Goal: Register for event/course

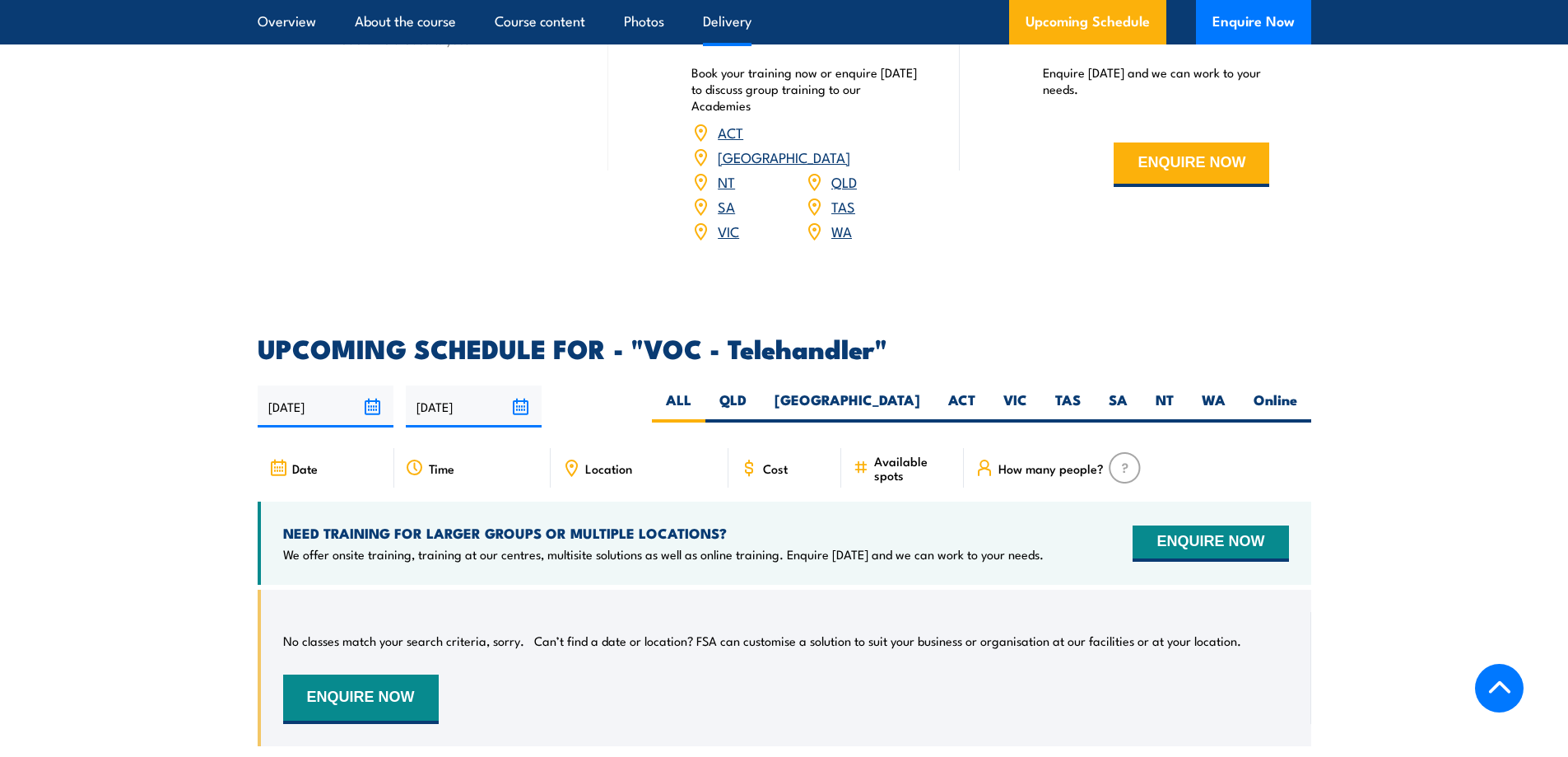
scroll to position [2224, 0]
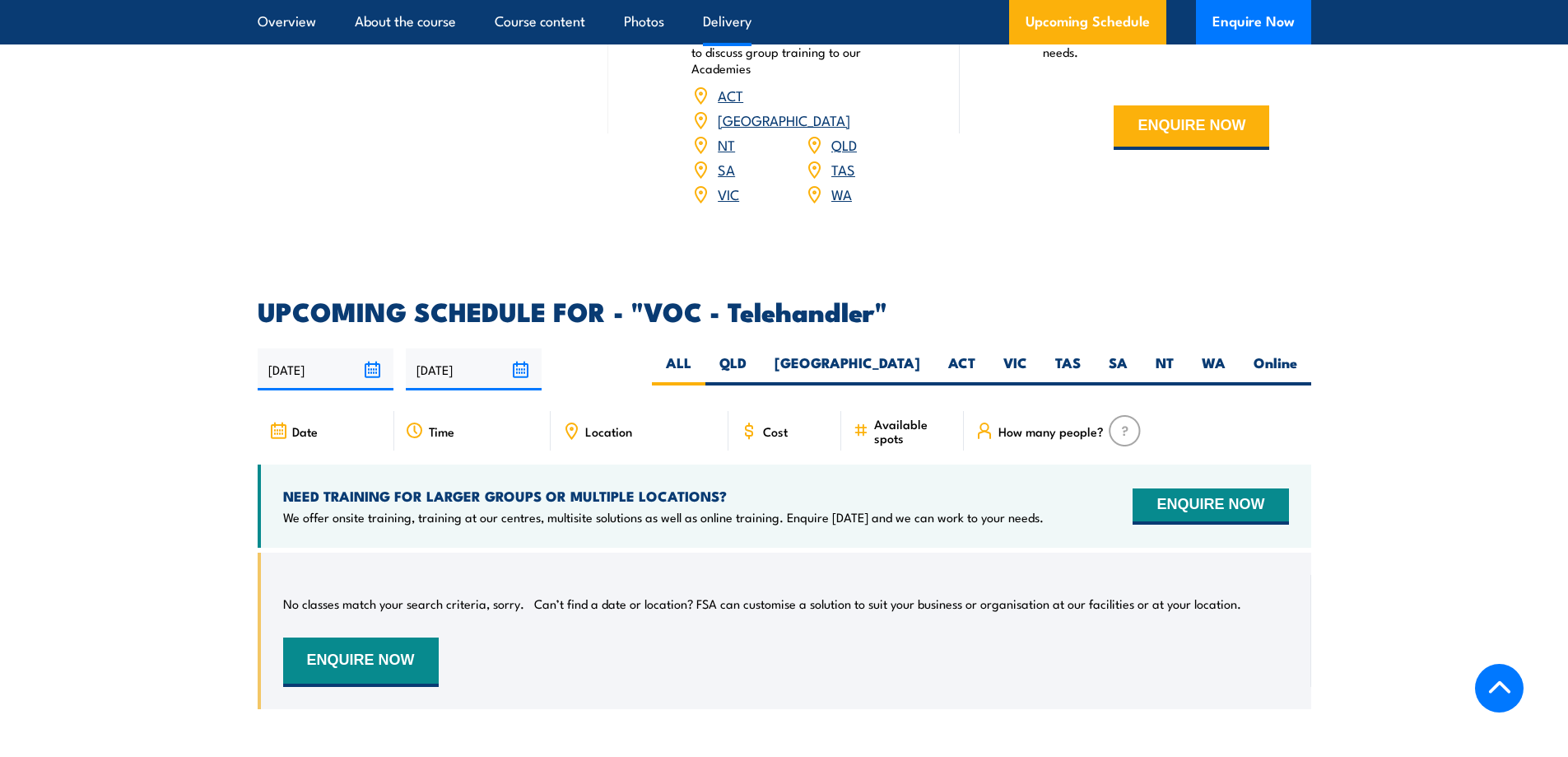
click at [843, 116] on link "[GEOGRAPHIC_DATA]" at bounding box center [784, 119] width 133 height 20
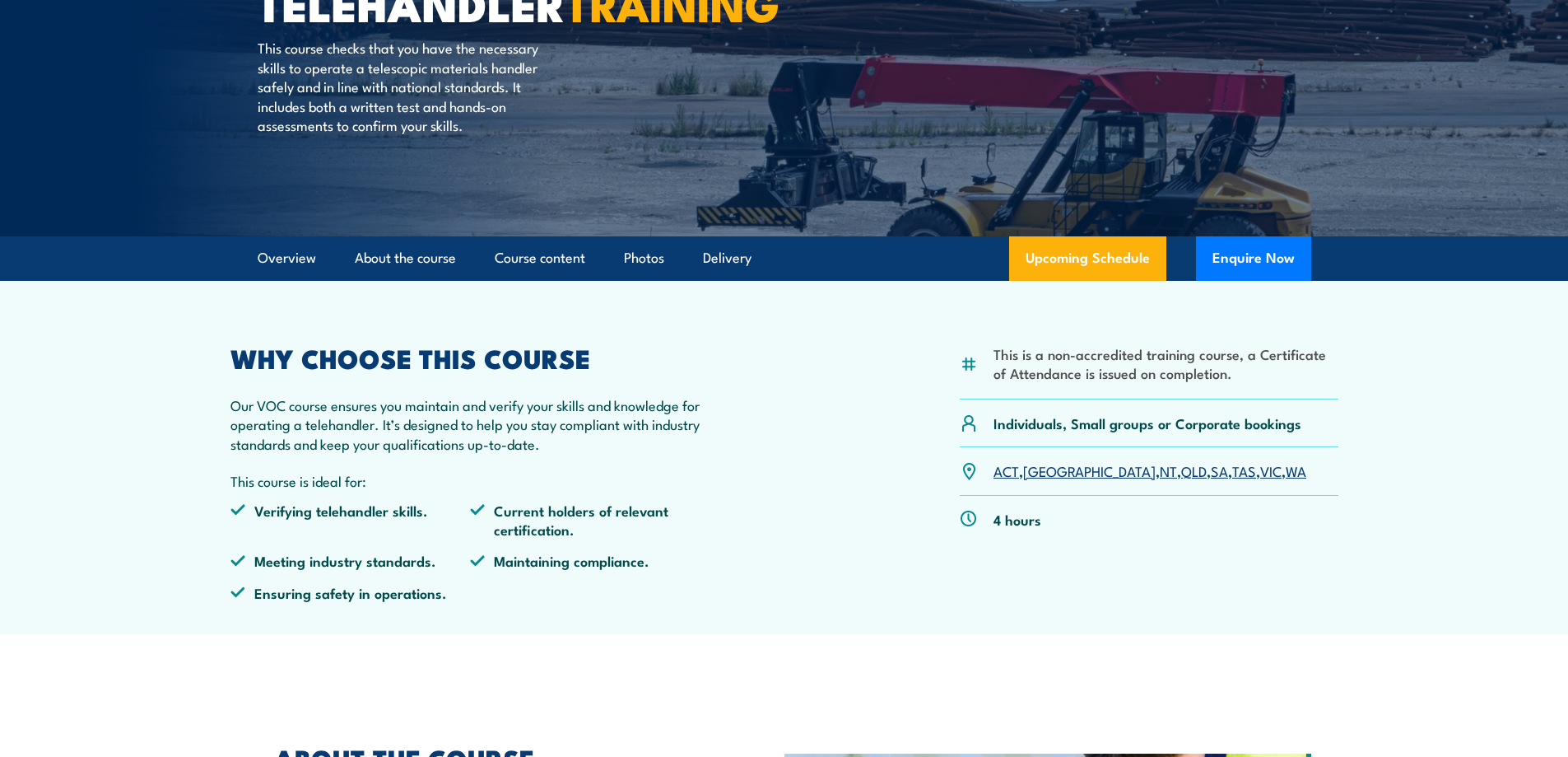
scroll to position [247, 0]
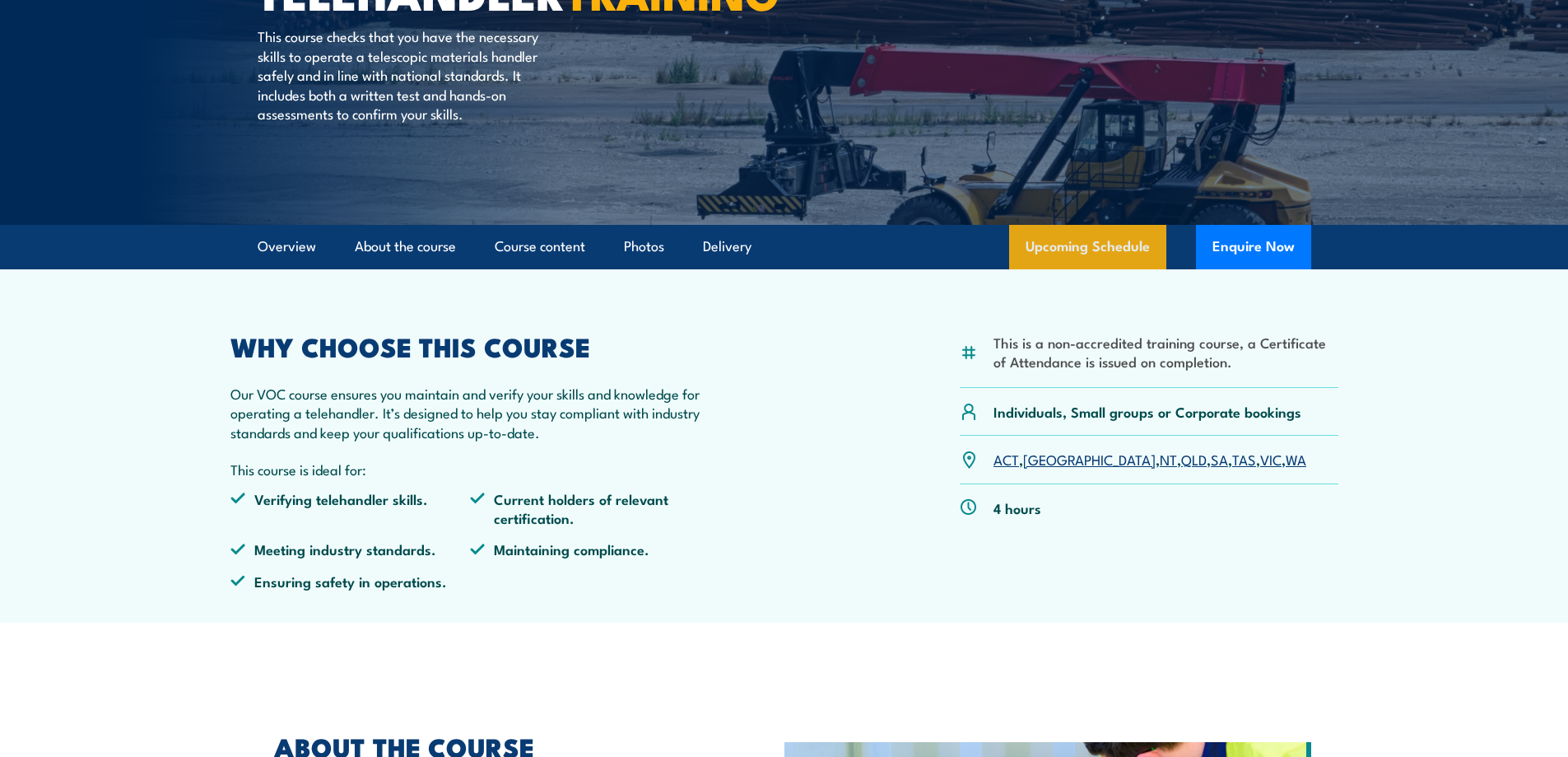
click at [1075, 254] on link "Upcoming Schedule" at bounding box center [1087, 247] width 157 height 44
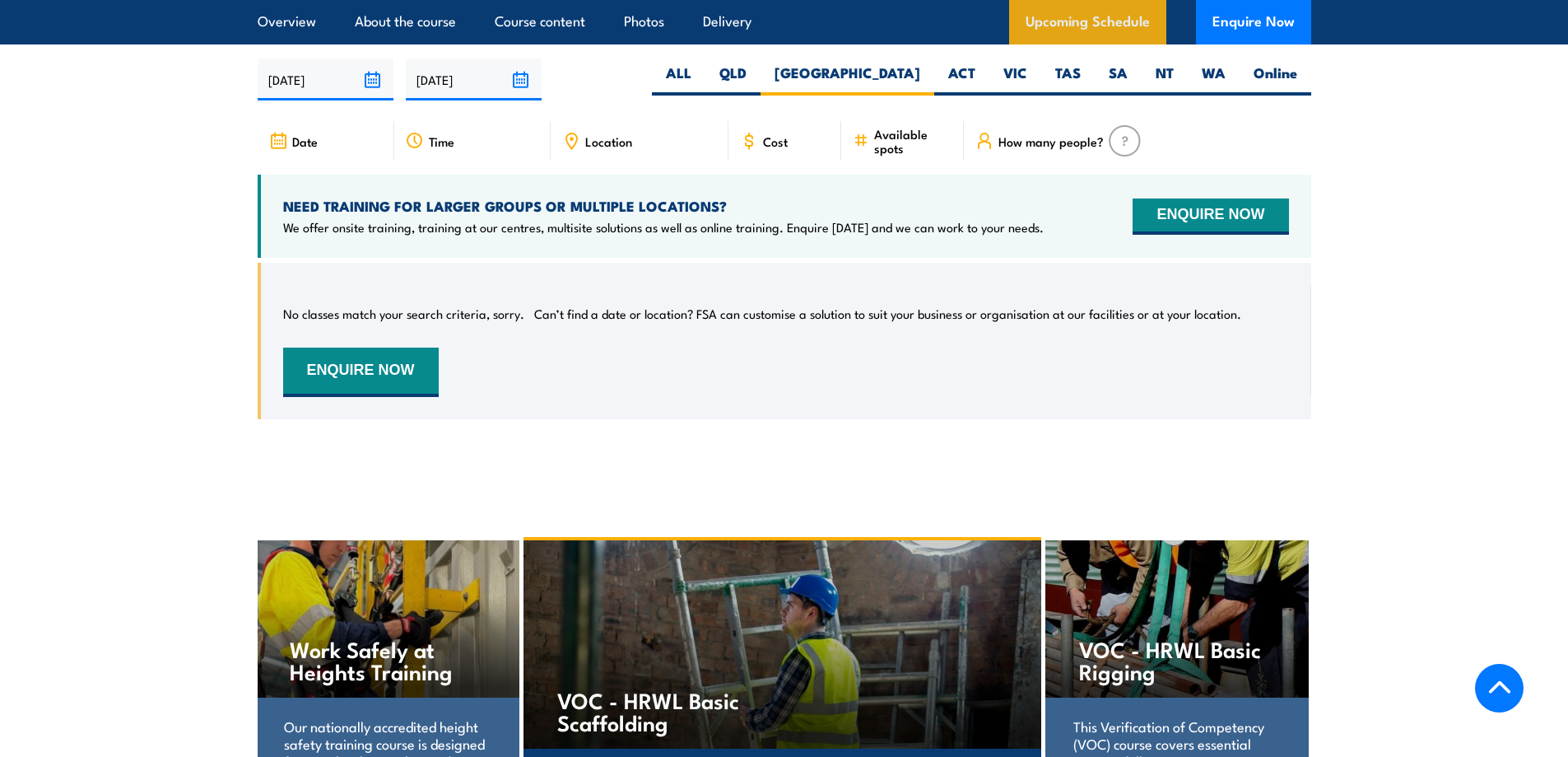
scroll to position [2518, 0]
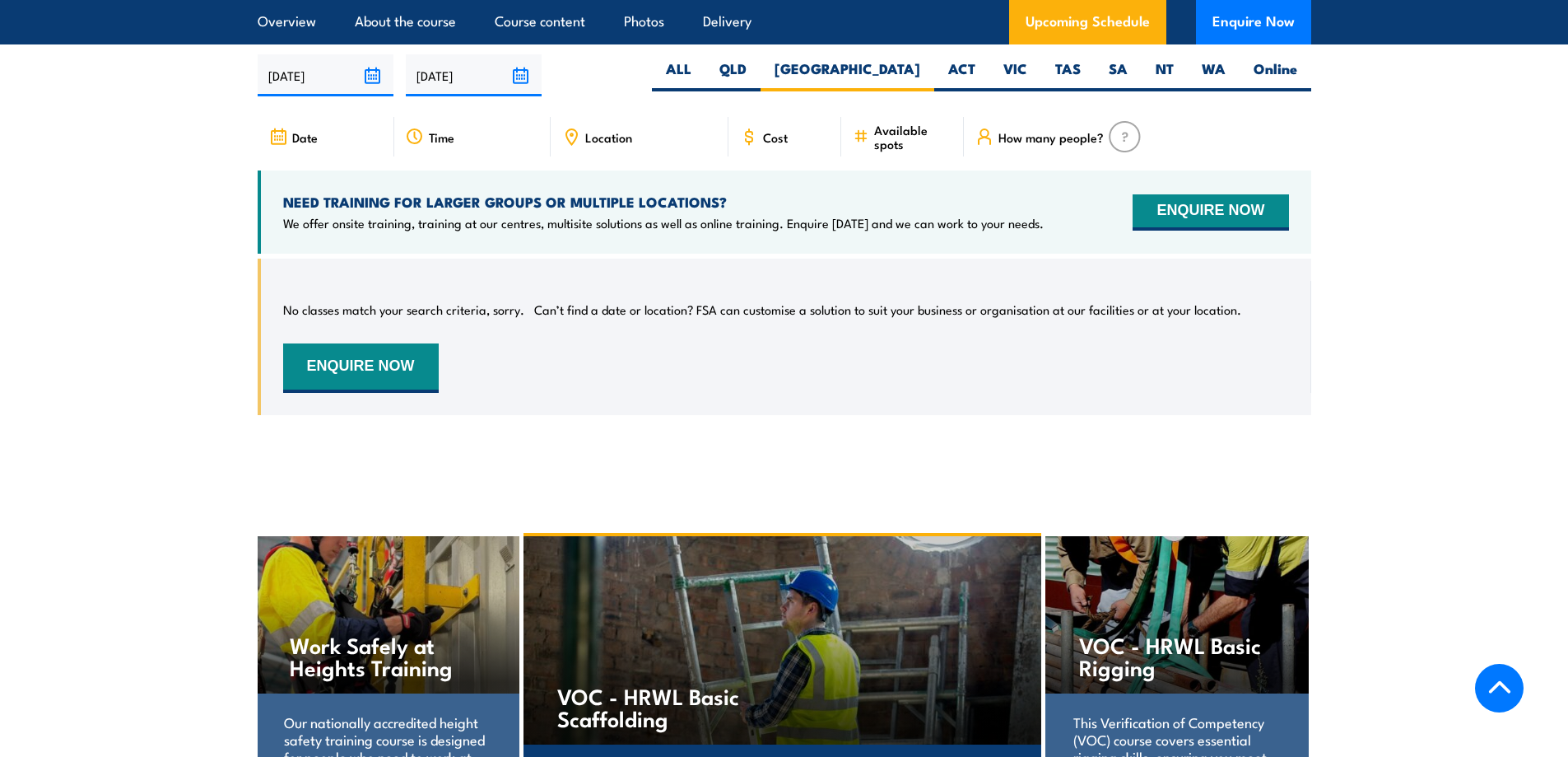
click at [576, 134] on icon at bounding box center [571, 137] width 10 height 15
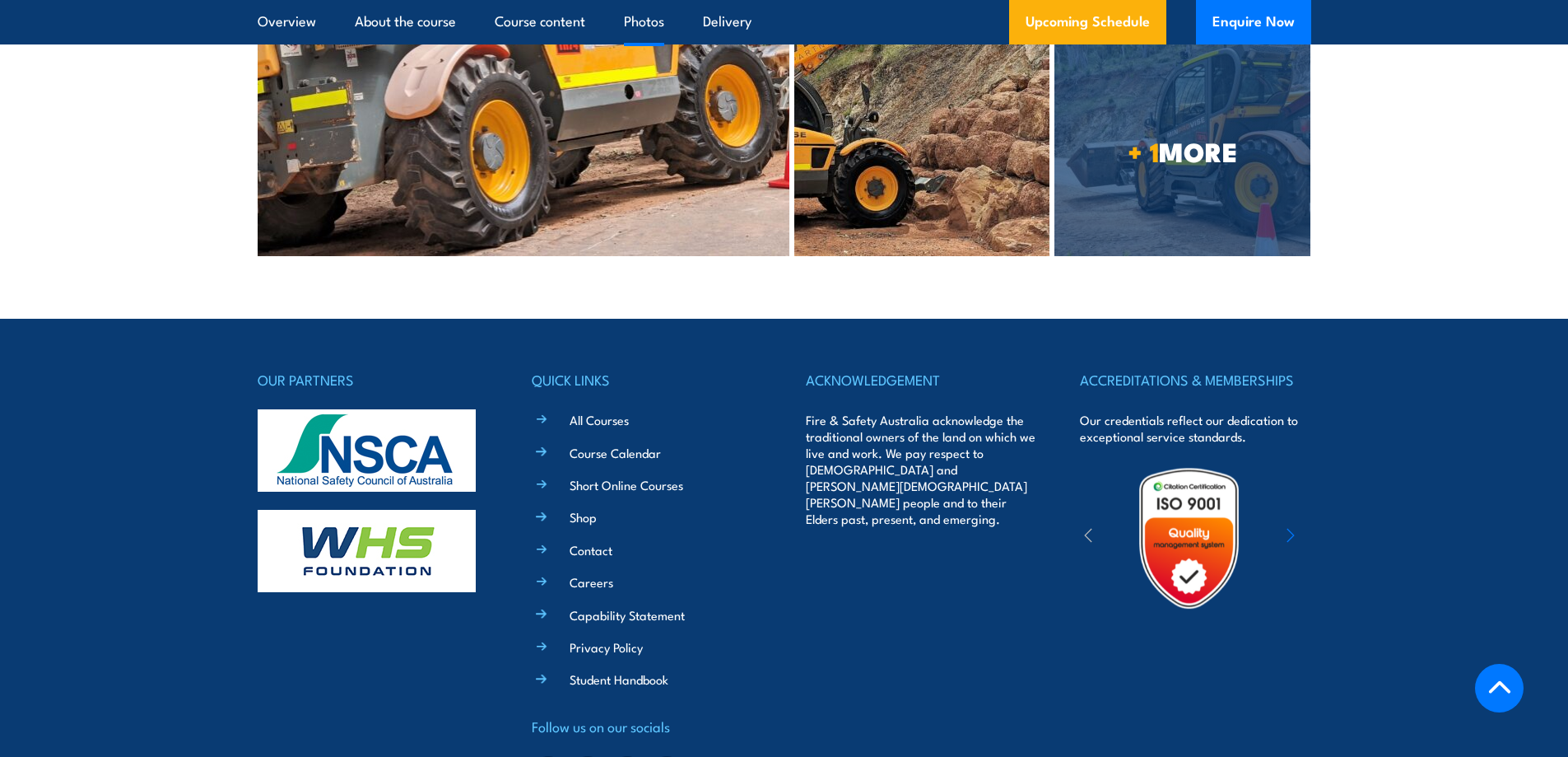
scroll to position [3964, 0]
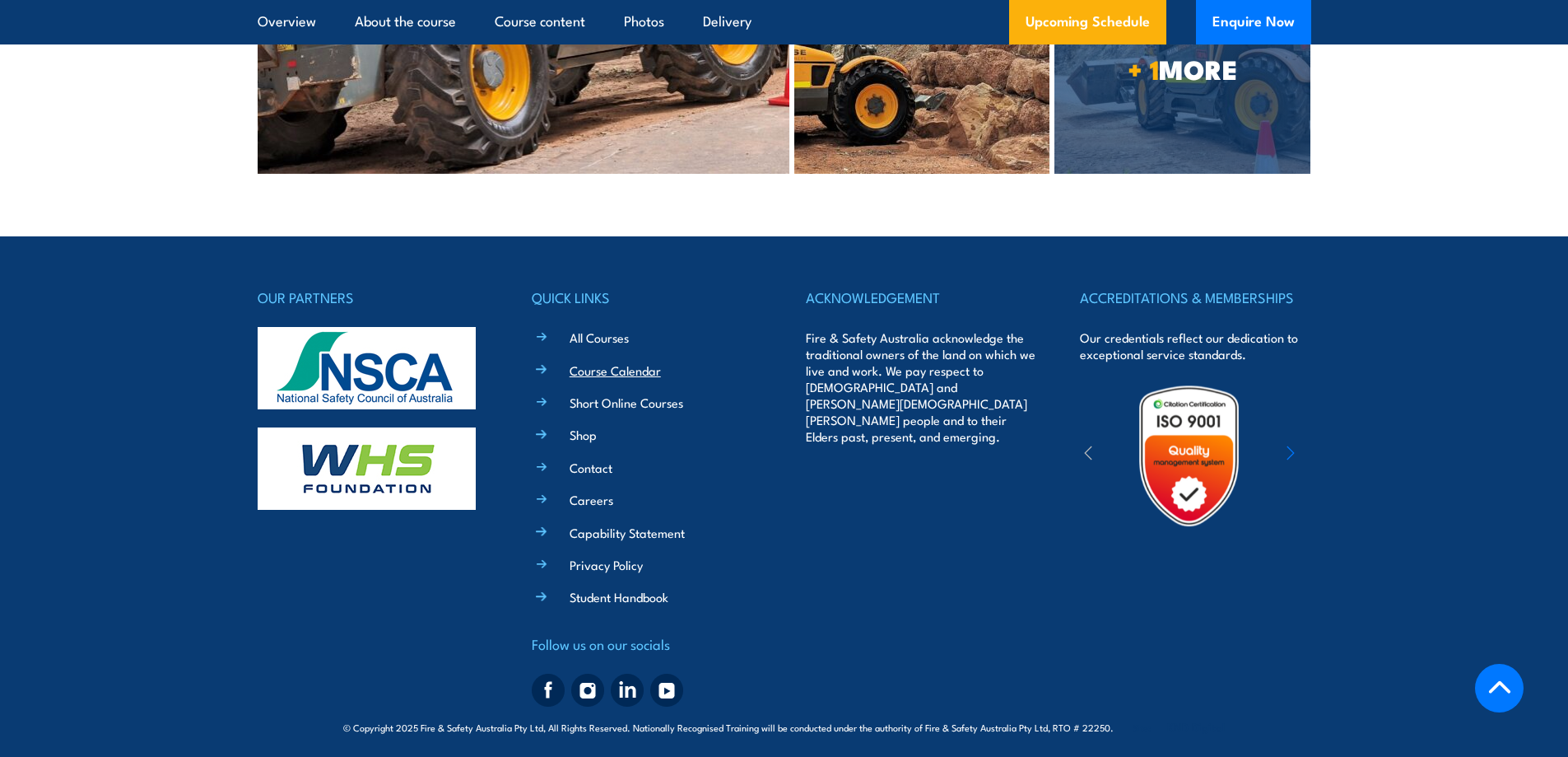
click at [621, 364] on link "Course Calendar" at bounding box center [615, 370] width 91 height 17
click at [584, 362] on link "Course Calendar" at bounding box center [615, 370] width 91 height 17
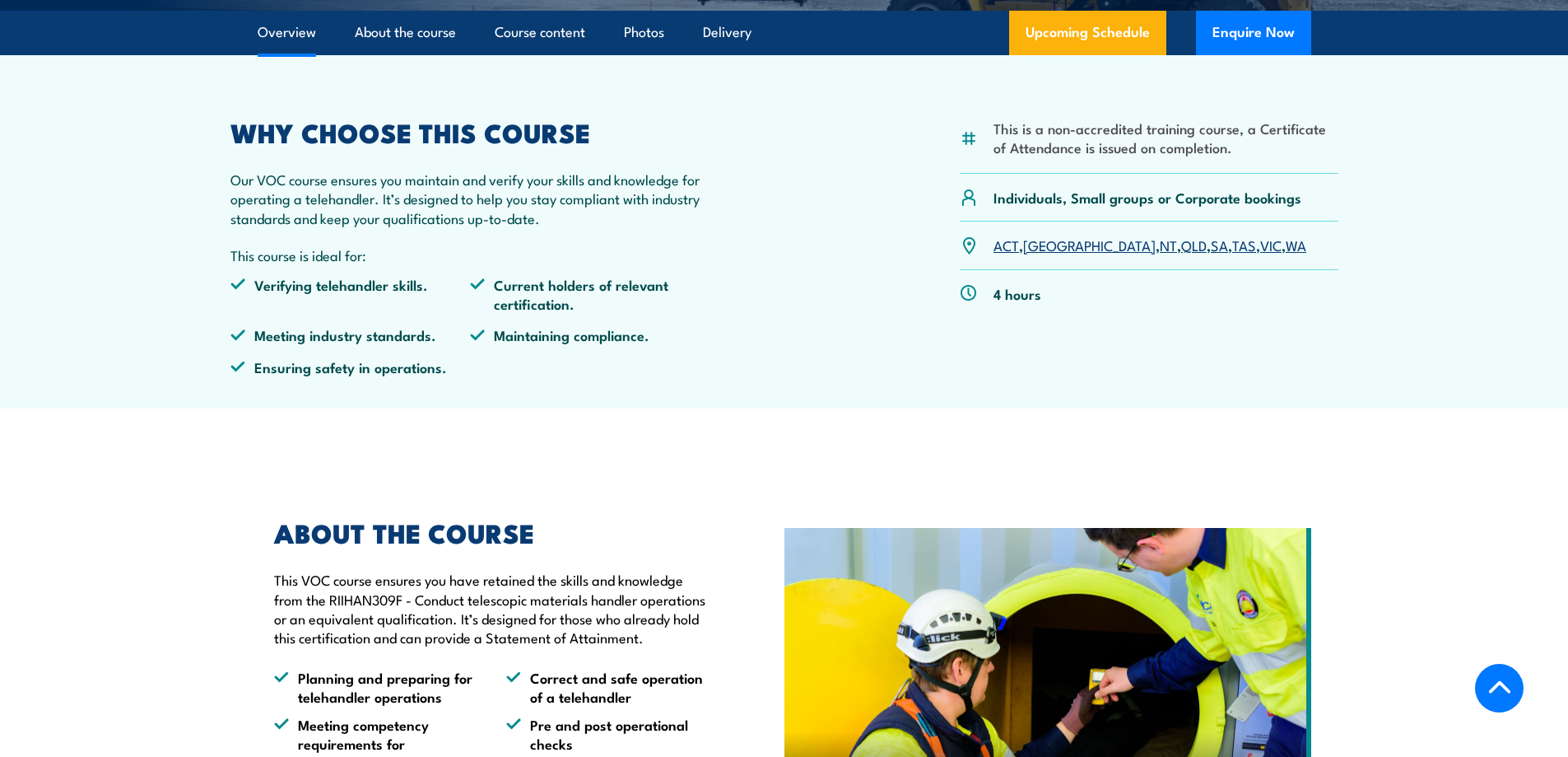
scroll to position [0, 0]
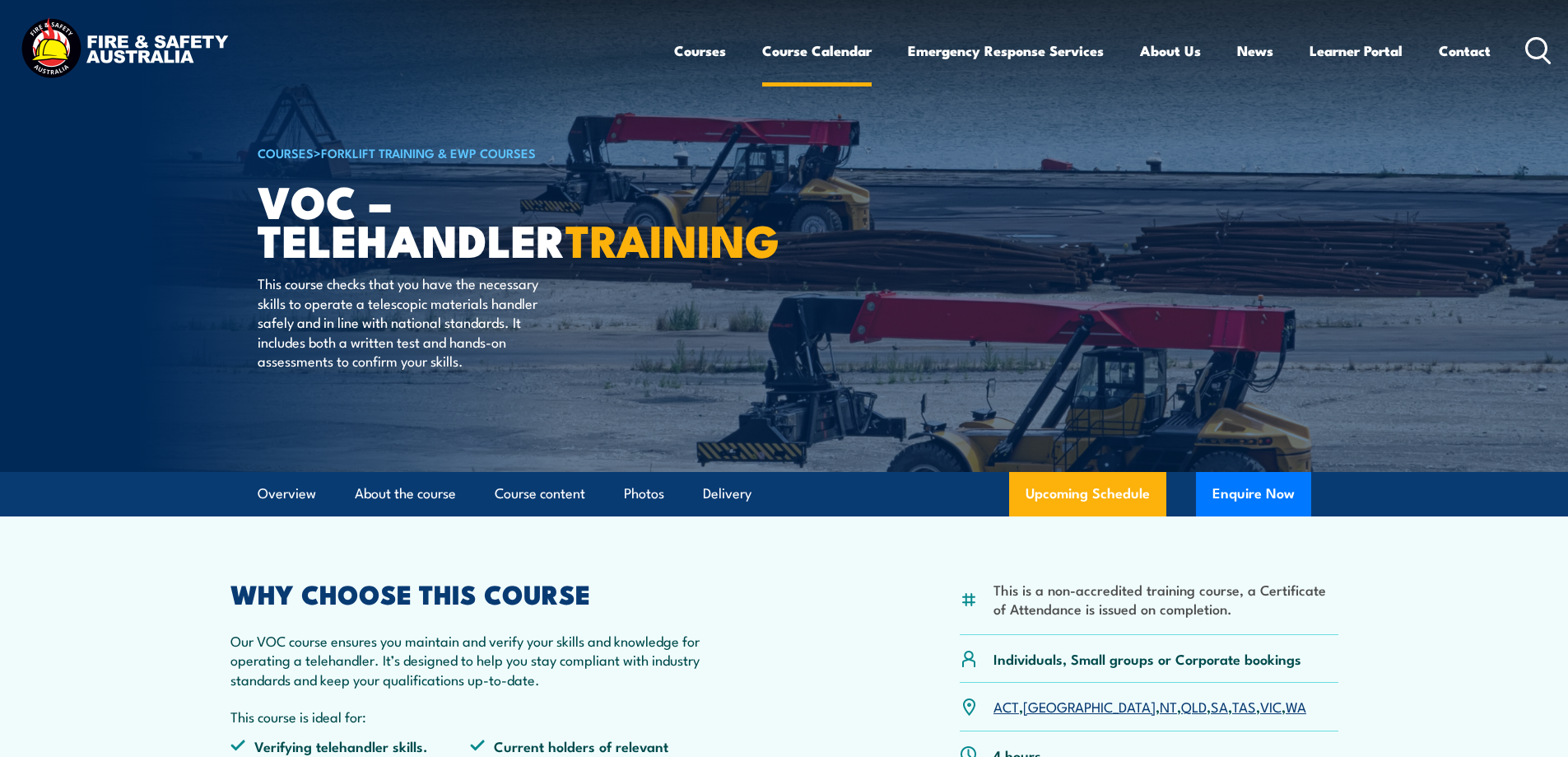
click at [785, 49] on link "Course Calendar" at bounding box center [817, 51] width 109 height 43
